Goal: Transaction & Acquisition: Purchase product/service

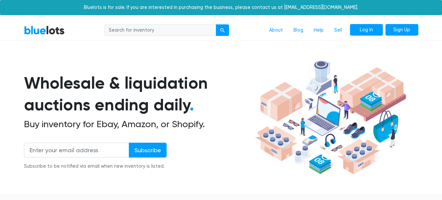
click at [374, 29] on link "Log In" at bounding box center [366, 30] width 33 height 12
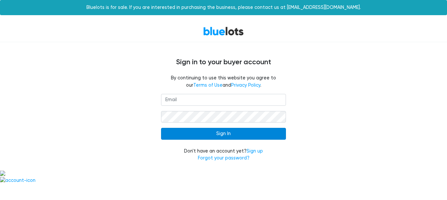
type input "[EMAIL_ADDRESS][DOMAIN_NAME]"
click at [229, 133] on input "Sign In" at bounding box center [223, 134] width 125 height 12
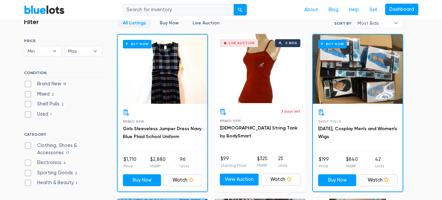
scroll to position [197, 0]
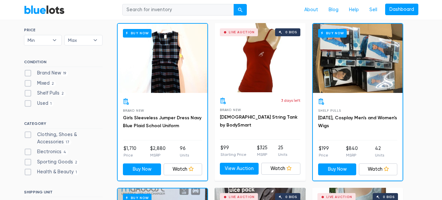
click at [29, 72] on label "Brand New 19" at bounding box center [46, 72] width 44 height 7
click at [28, 72] on New"] "Brand New 19" at bounding box center [26, 71] width 4 height 4
checkbox New"] "true"
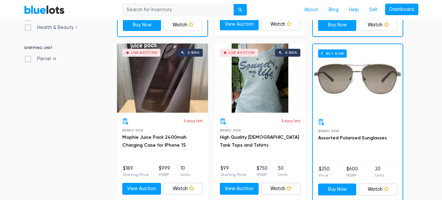
scroll to position [177, 0]
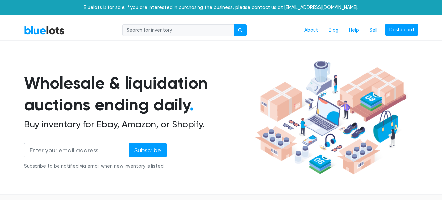
scroll to position [177, 0]
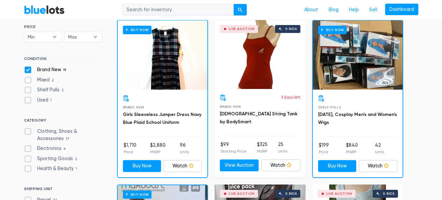
scroll to position [197, 0]
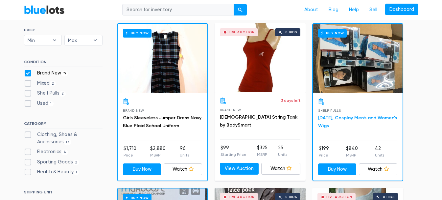
click at [366, 118] on link "[DATE], Cosplay Men's and Women's Wigs" at bounding box center [357, 121] width 79 height 13
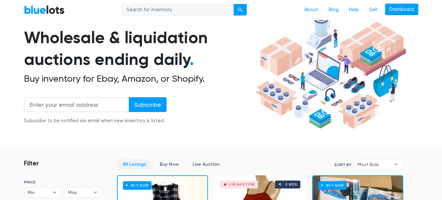
scroll to position [0, 0]
